Goal: Transaction & Acquisition: Purchase product/service

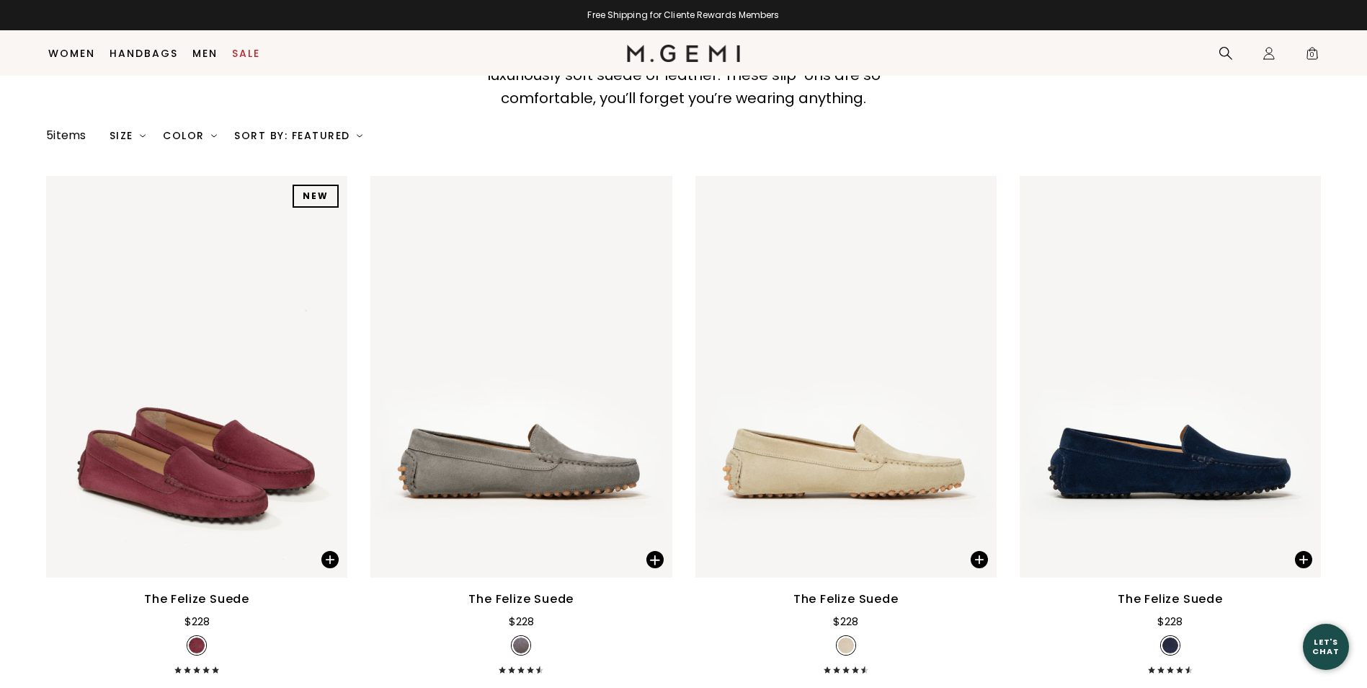
scroll to position [200, 0]
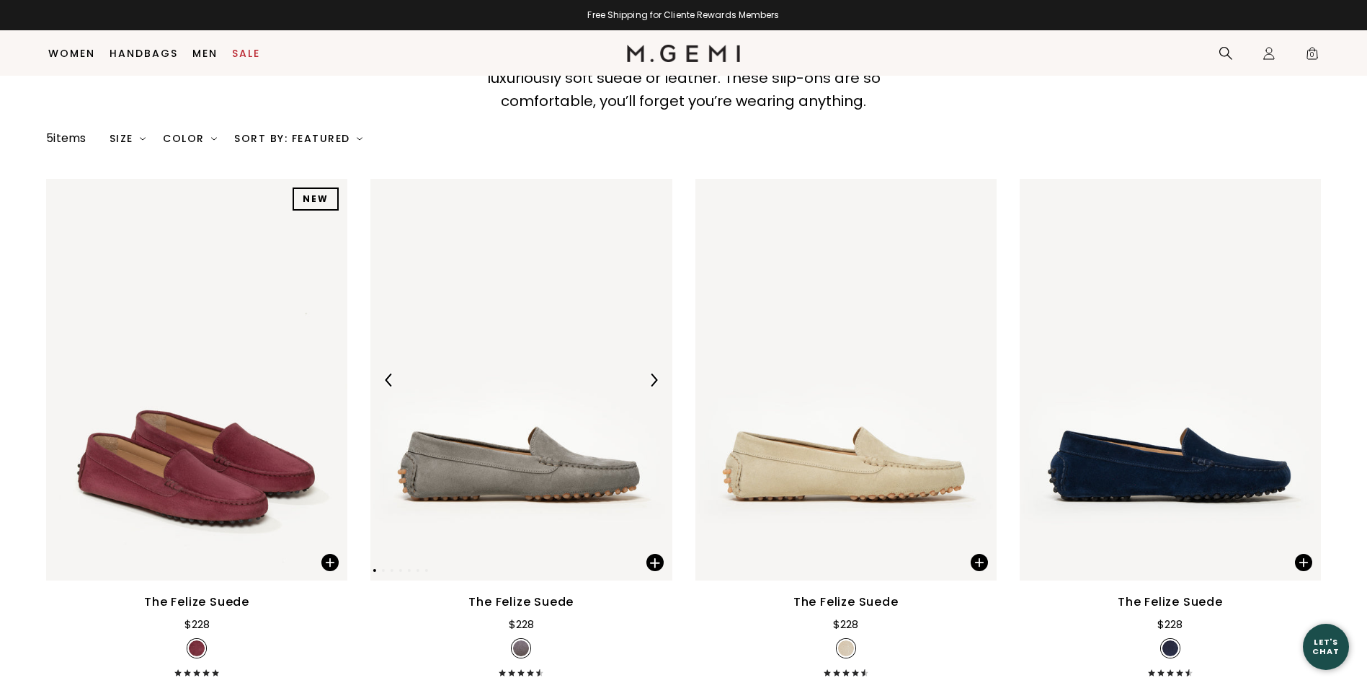
click at [599, 450] on img at bounding box center [520, 379] width 301 height 401
click at [501, 456] on img at bounding box center [520, 379] width 301 height 401
click at [542, 601] on div "The Felize Suede" at bounding box center [520, 601] width 105 height 17
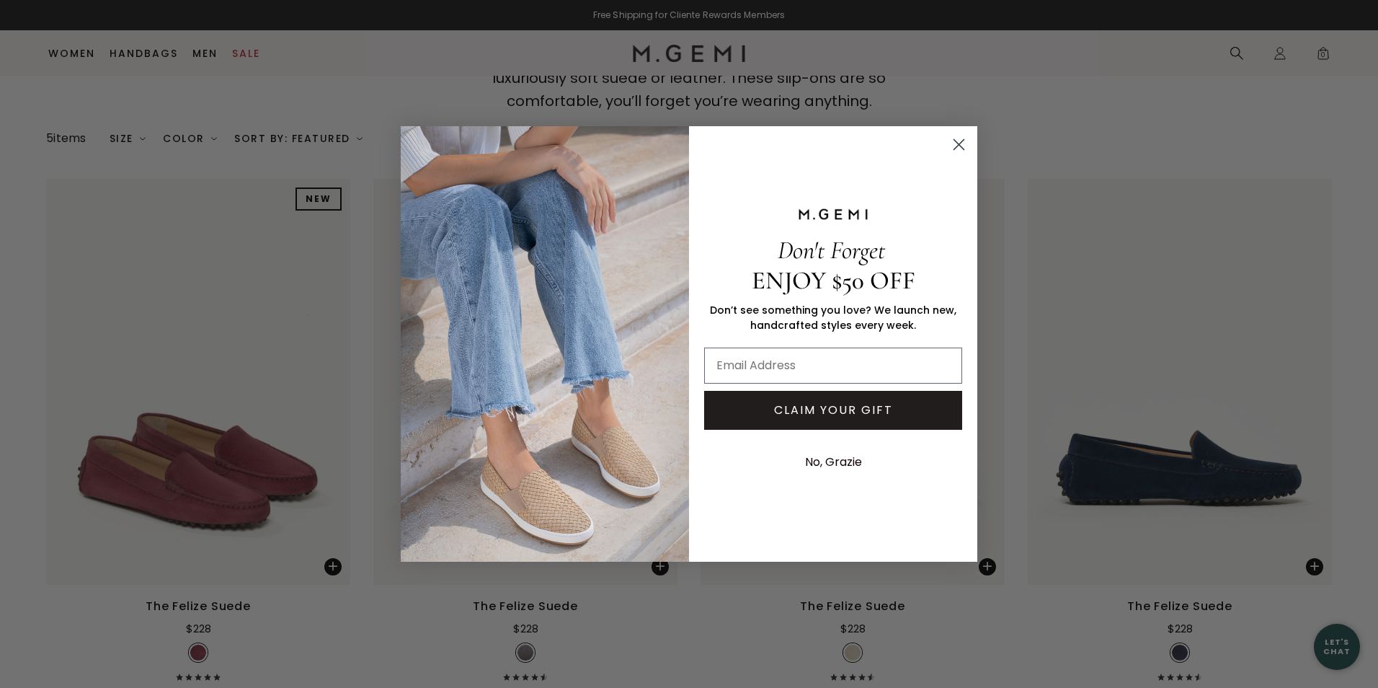
click at [961, 143] on circle "Close dialog" at bounding box center [959, 145] width 24 height 24
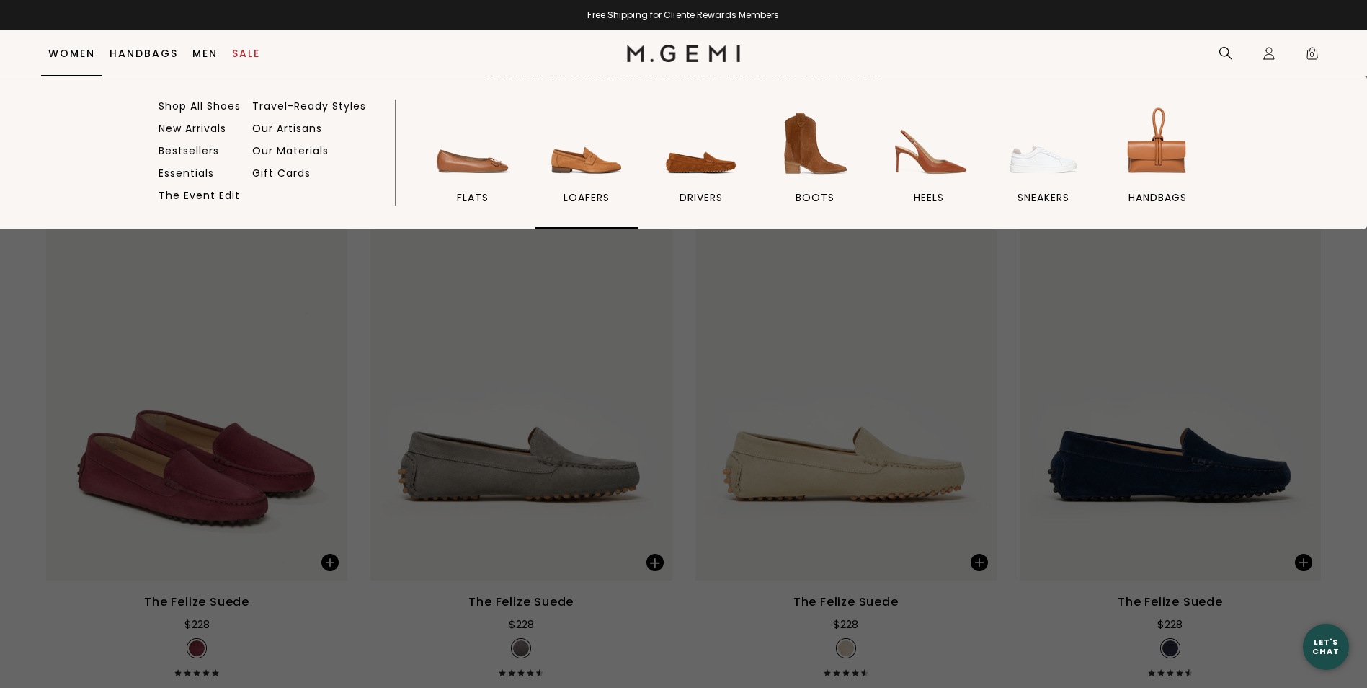
click at [588, 194] on span "loafers" at bounding box center [587, 197] width 46 height 13
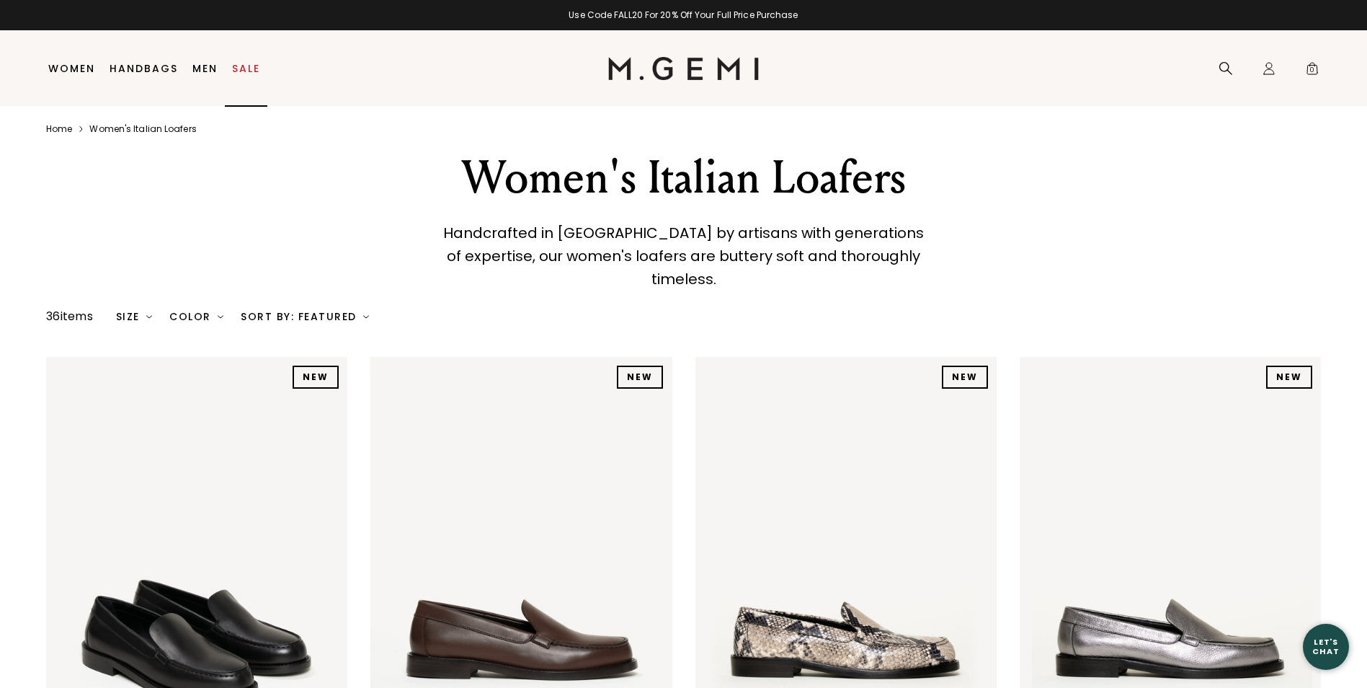
click at [240, 63] on link "Sale" at bounding box center [246, 69] width 28 height 12
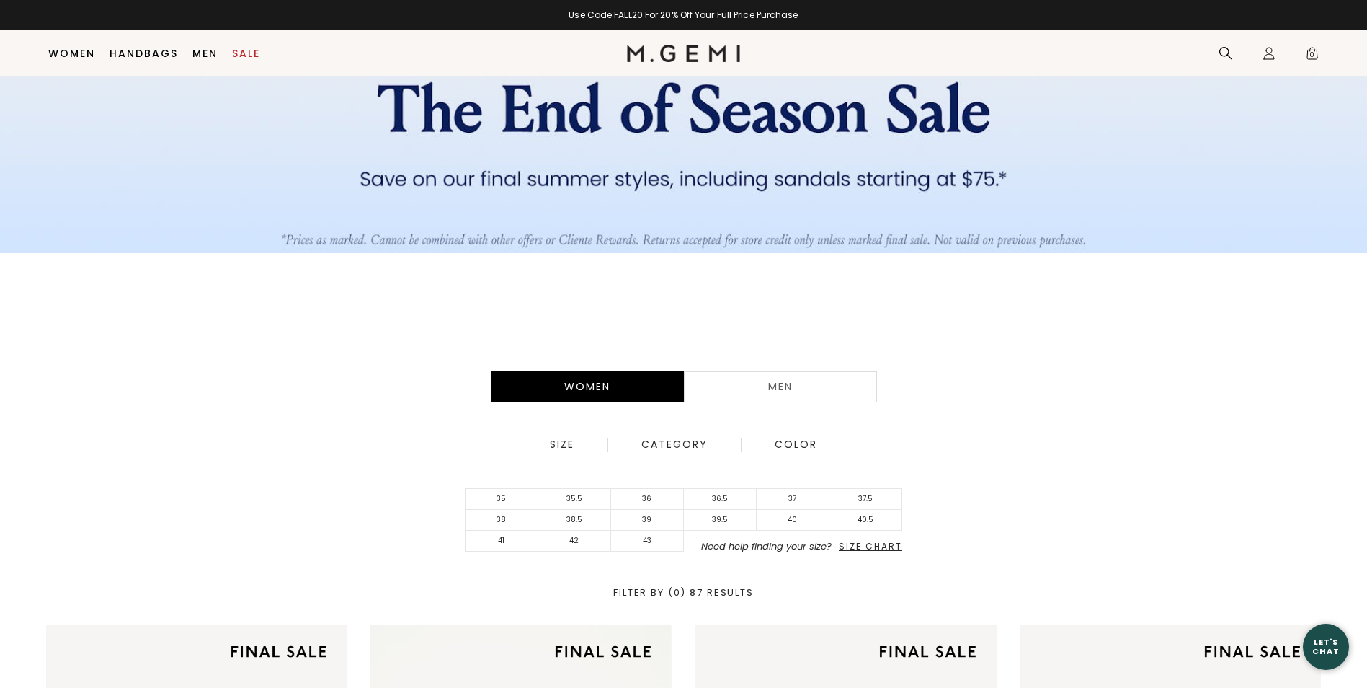
scroll to position [160, 0]
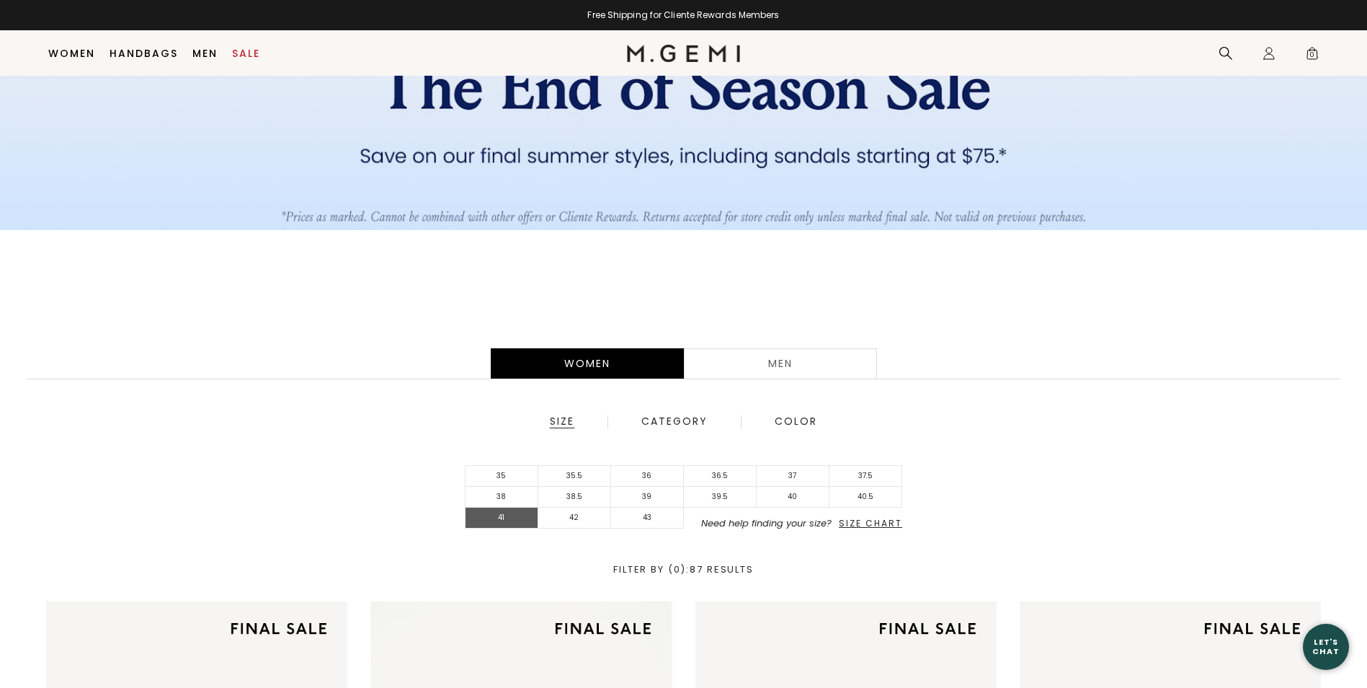
click at [512, 515] on li "41" at bounding box center [502, 517] width 73 height 21
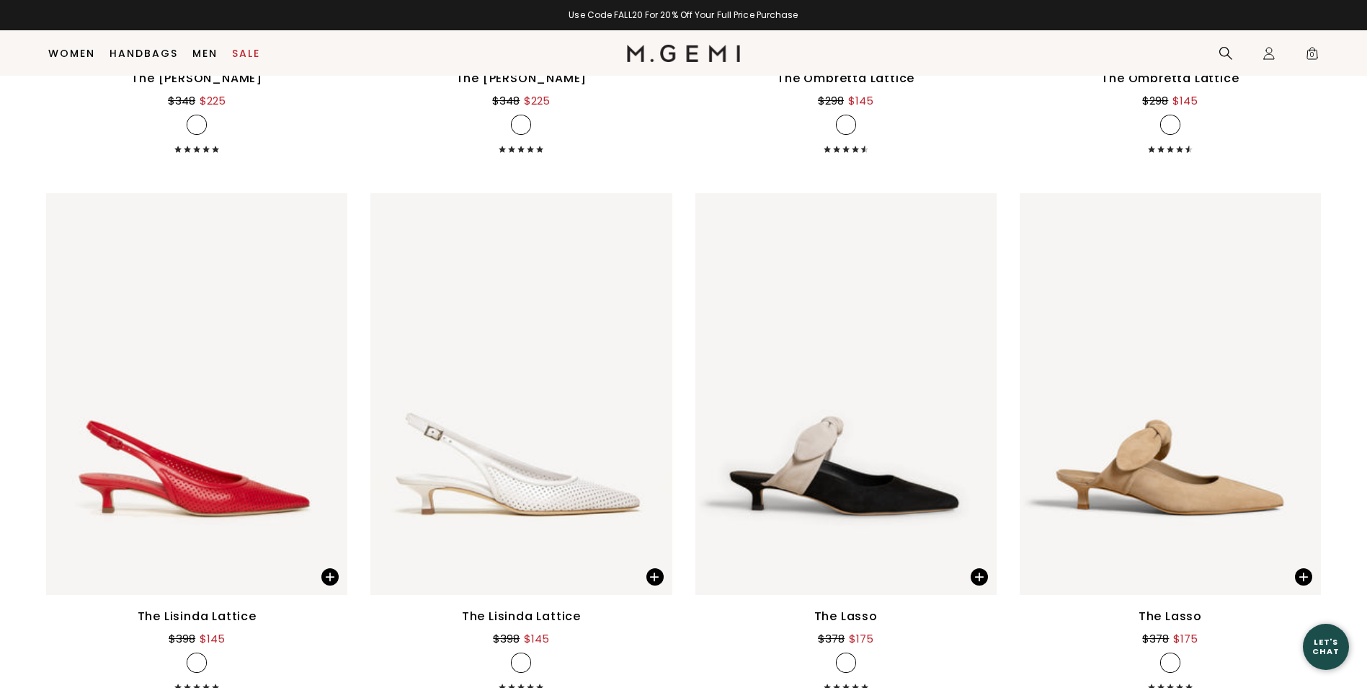
scroll to position [1903, 0]
